Goal: Task Accomplishment & Management: Use online tool/utility

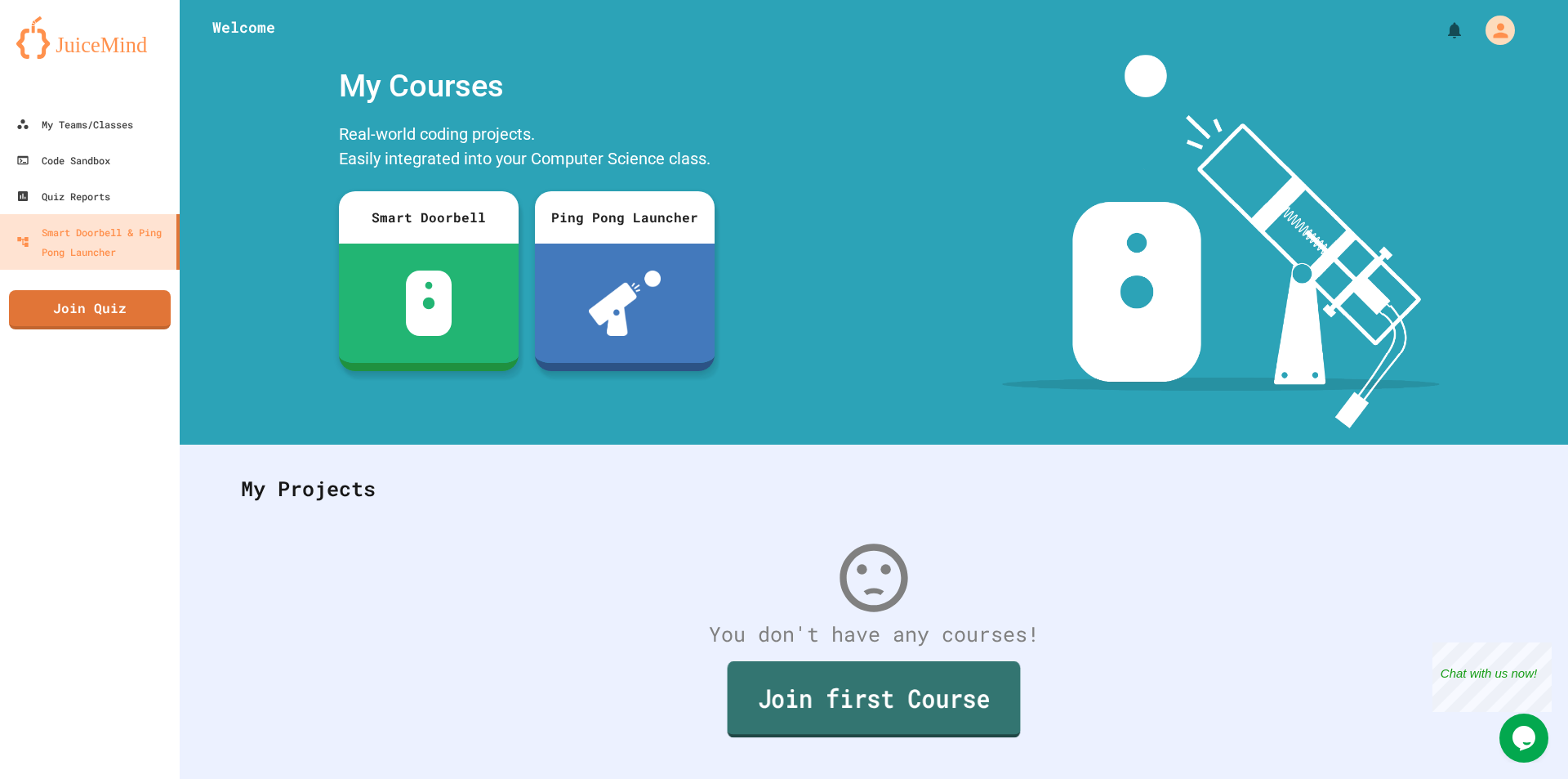
click at [912, 678] on link "Join first Course" at bounding box center [873, 699] width 293 height 76
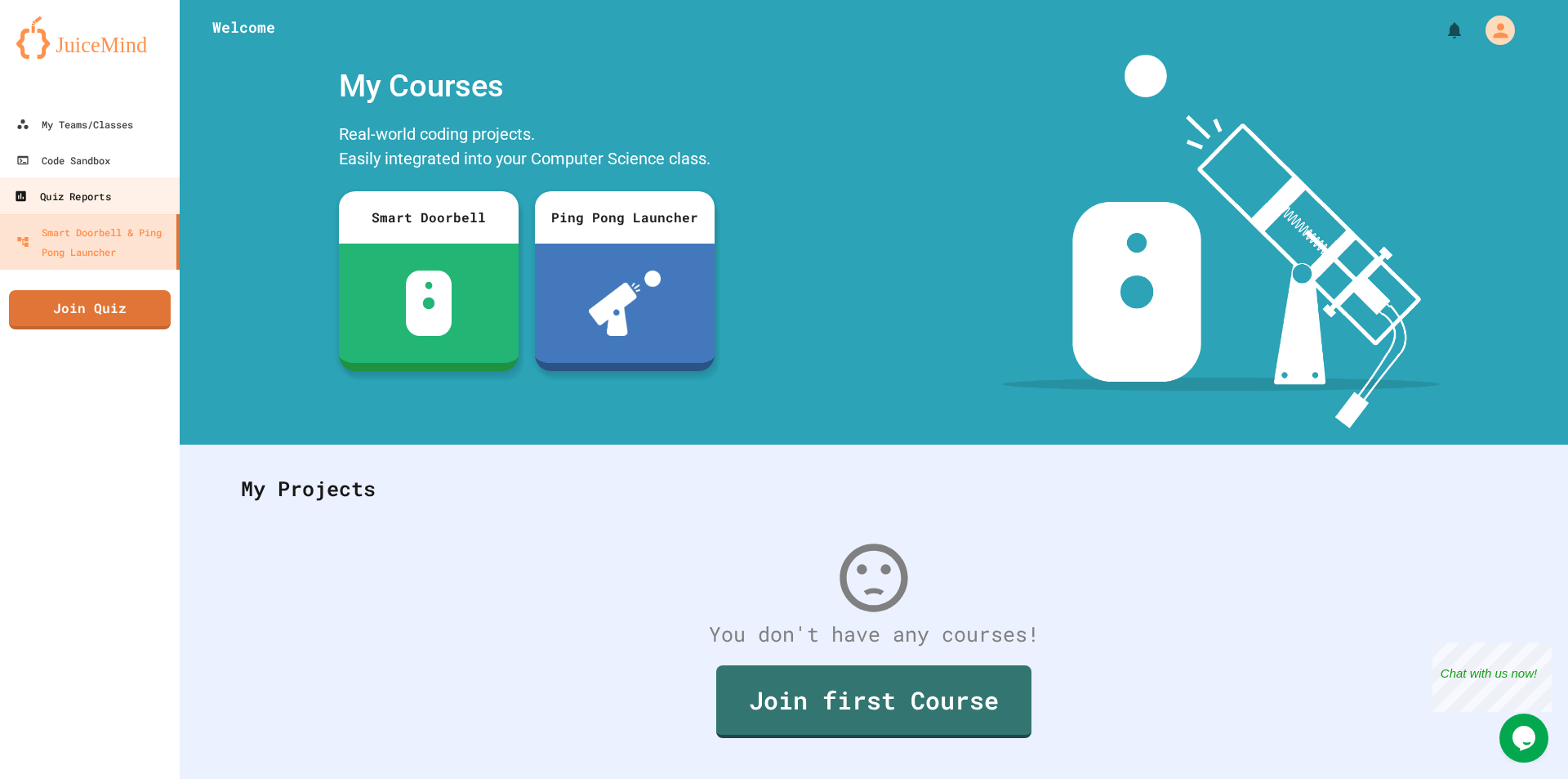
click at [106, 195] on div "Quiz Reports" at bounding box center [62, 196] width 97 height 20
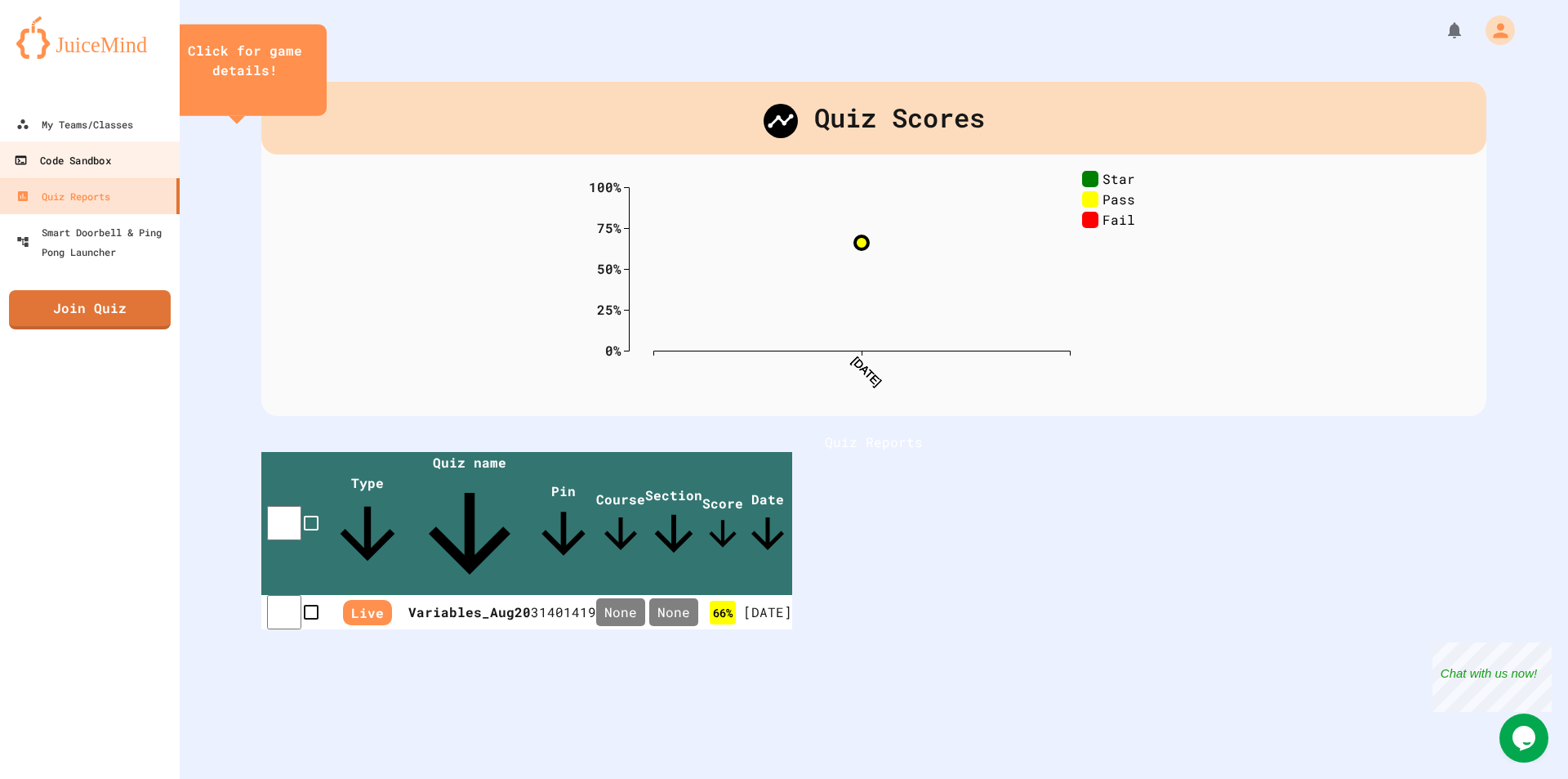
click at [83, 146] on link "Code Sandbox" at bounding box center [89, 160] width 185 height 37
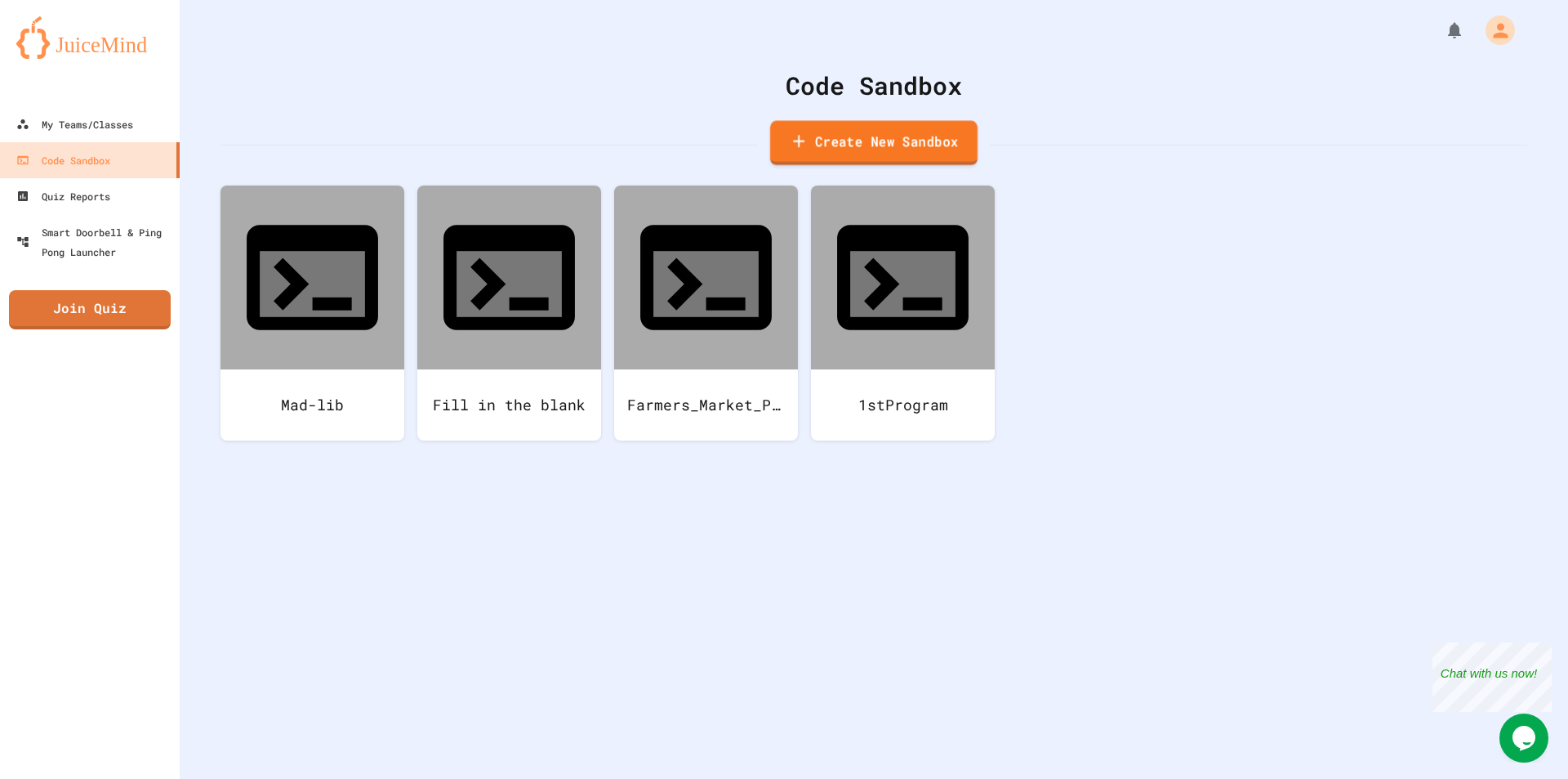
click at [820, 141] on link "Create New Sandbox" at bounding box center [873, 142] width 207 height 45
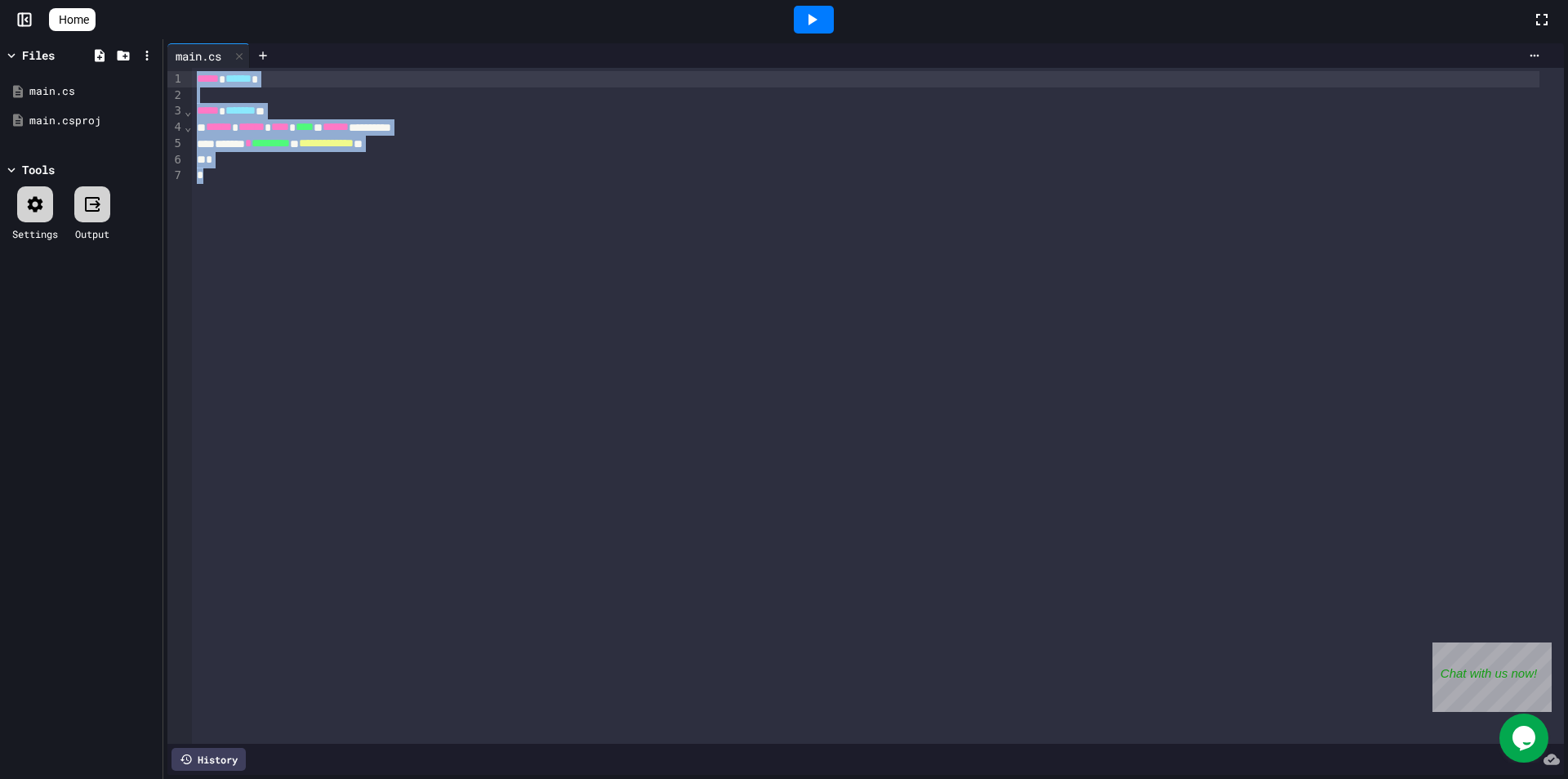
drag, startPoint x: 334, startPoint y: 171, endPoint x: 181, endPoint y: 58, distance: 190.2
click at [181, 58] on div "**********" at bounding box center [865, 408] width 1396 height 732
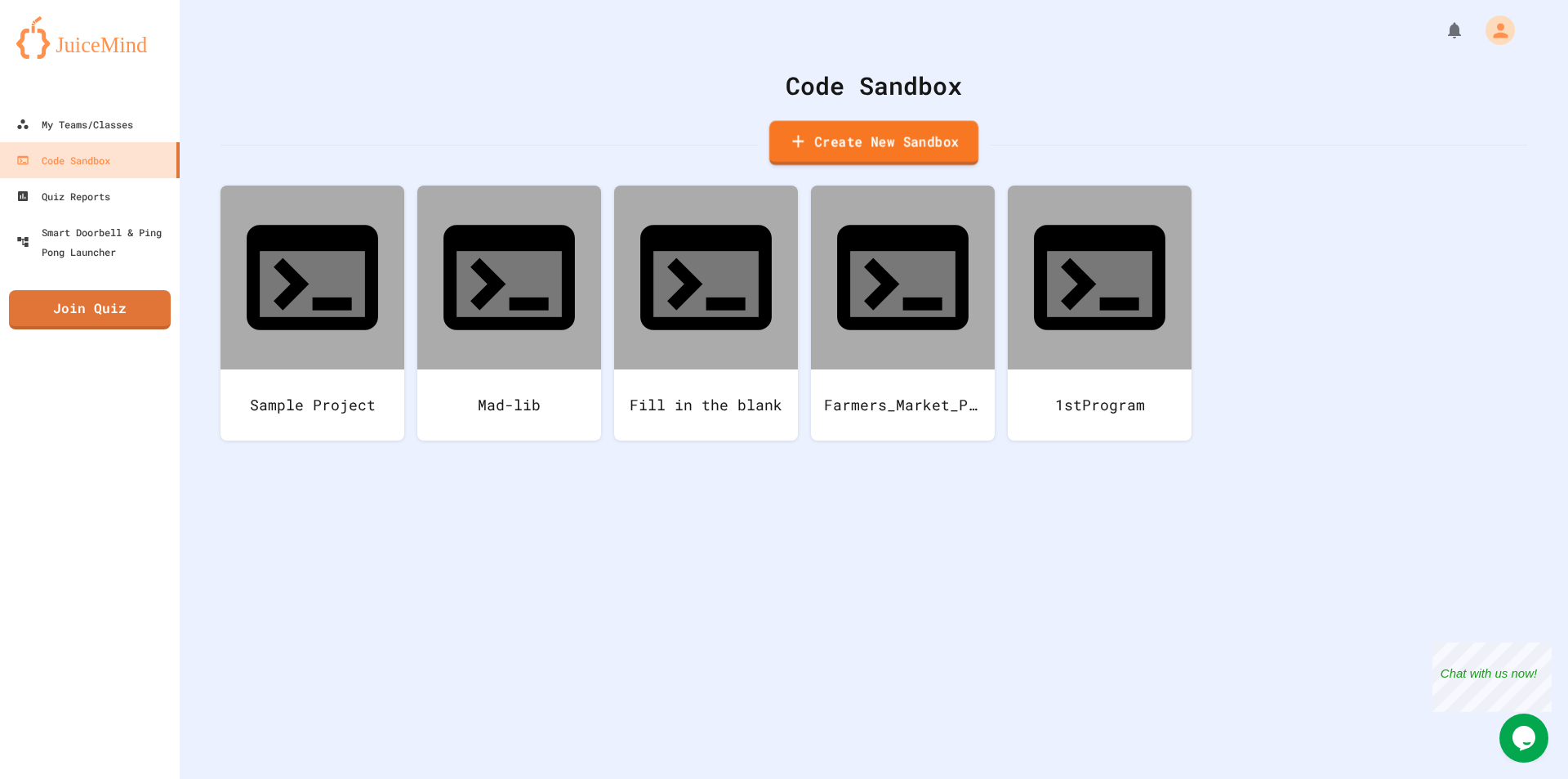
click at [777, 148] on link "Create New Sandbox" at bounding box center [873, 142] width 209 height 45
click at [106, 131] on div "My Teams/Classes" at bounding box center [74, 124] width 120 height 20
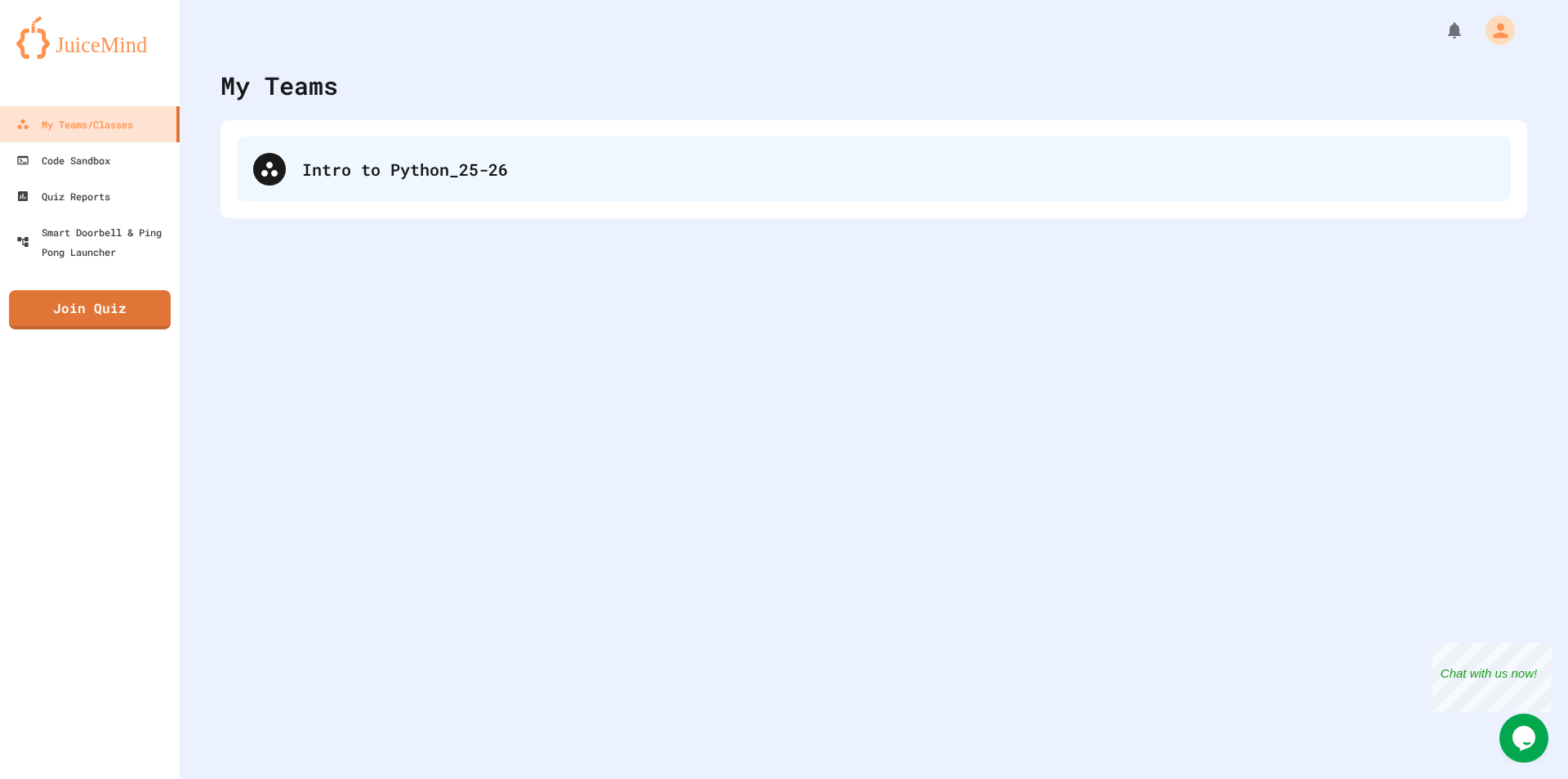
click at [370, 159] on div "Intro to Python_25-26" at bounding box center [898, 169] width 1192 height 25
